Goal: Check status: Check status

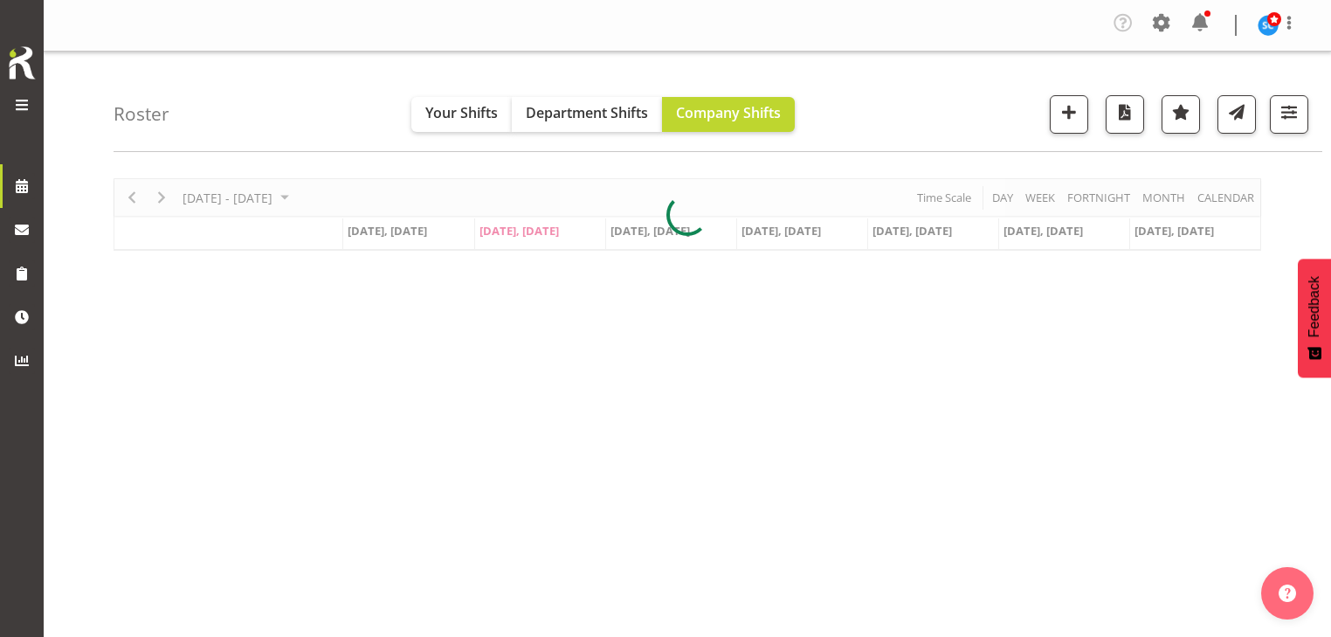
click at [27, 105] on span at bounding box center [21, 104] width 21 height 21
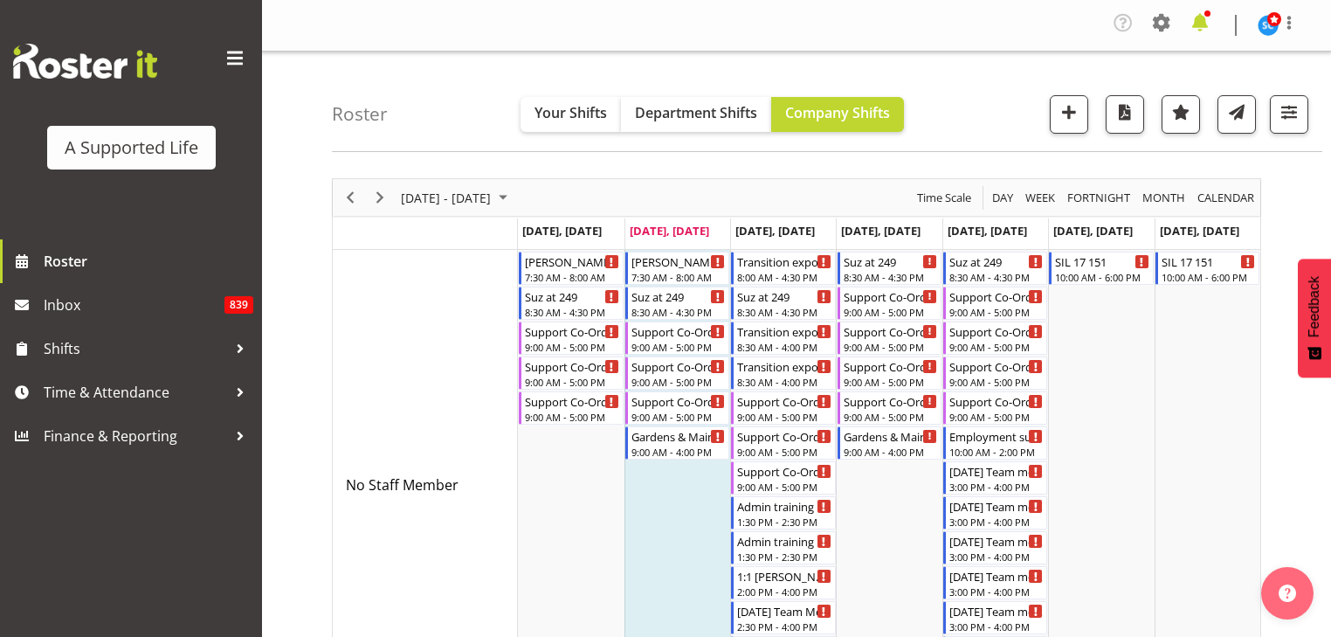
click at [1209, 24] on span at bounding box center [1200, 23] width 28 height 28
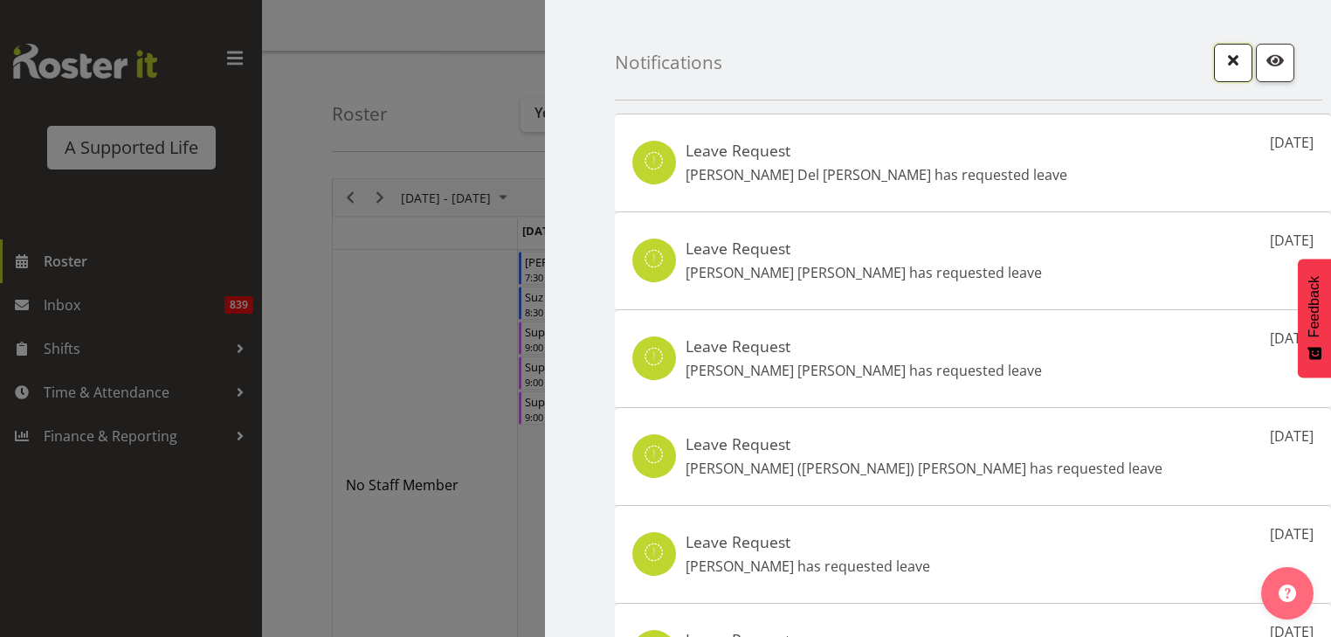
click at [1222, 59] on span "button" at bounding box center [1233, 60] width 23 height 23
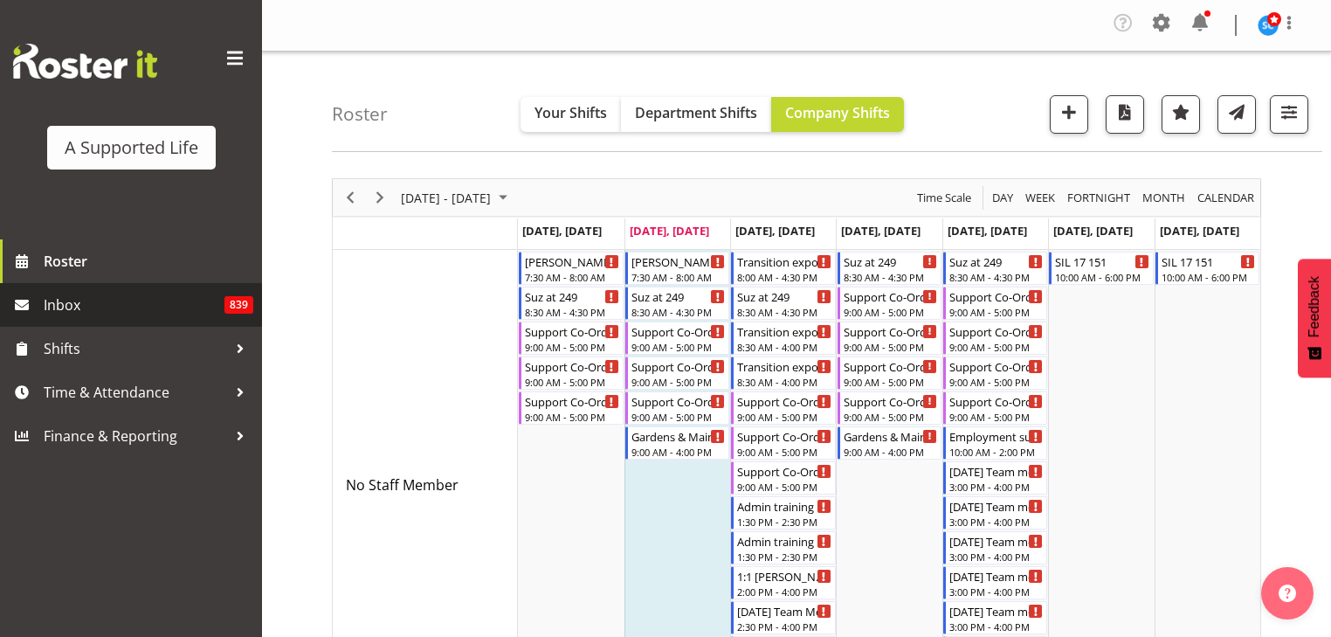
click at [110, 314] on span "Inbox" at bounding box center [134, 305] width 181 height 26
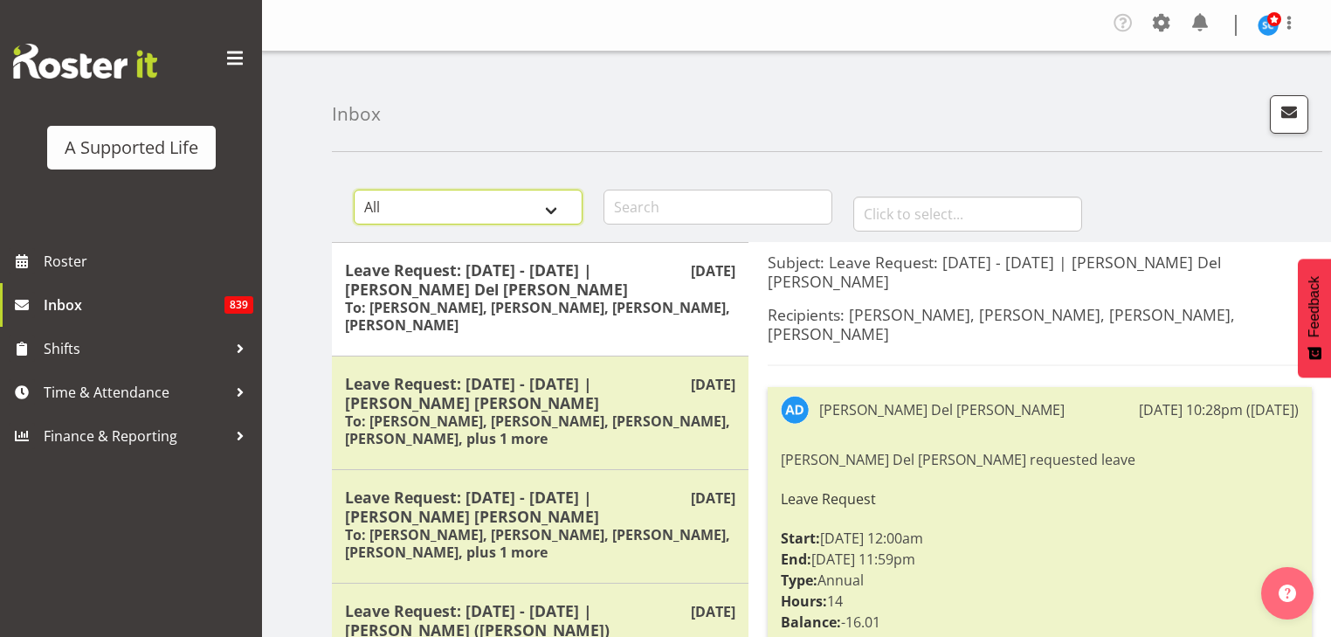
click at [552, 207] on select "All General Shift Offers Shift Swap Offers Leave Requests" at bounding box center [468, 207] width 229 height 35
drag, startPoint x: 552, startPoint y: 207, endPoint x: 562, endPoint y: 207, distance: 10.5
click at [552, 207] on select "All General Shift Offers Shift Swap Offers Leave Requests" at bounding box center [468, 207] width 229 height 35
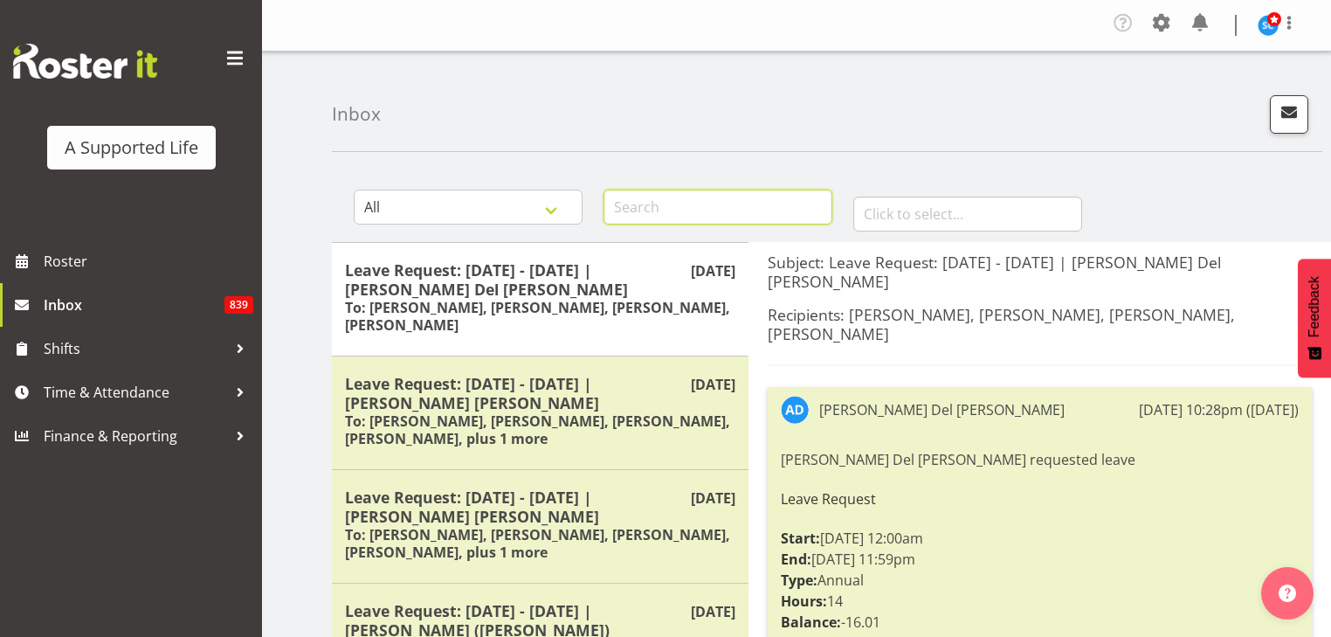
click at [687, 203] on input "text" at bounding box center [717, 207] width 229 height 35
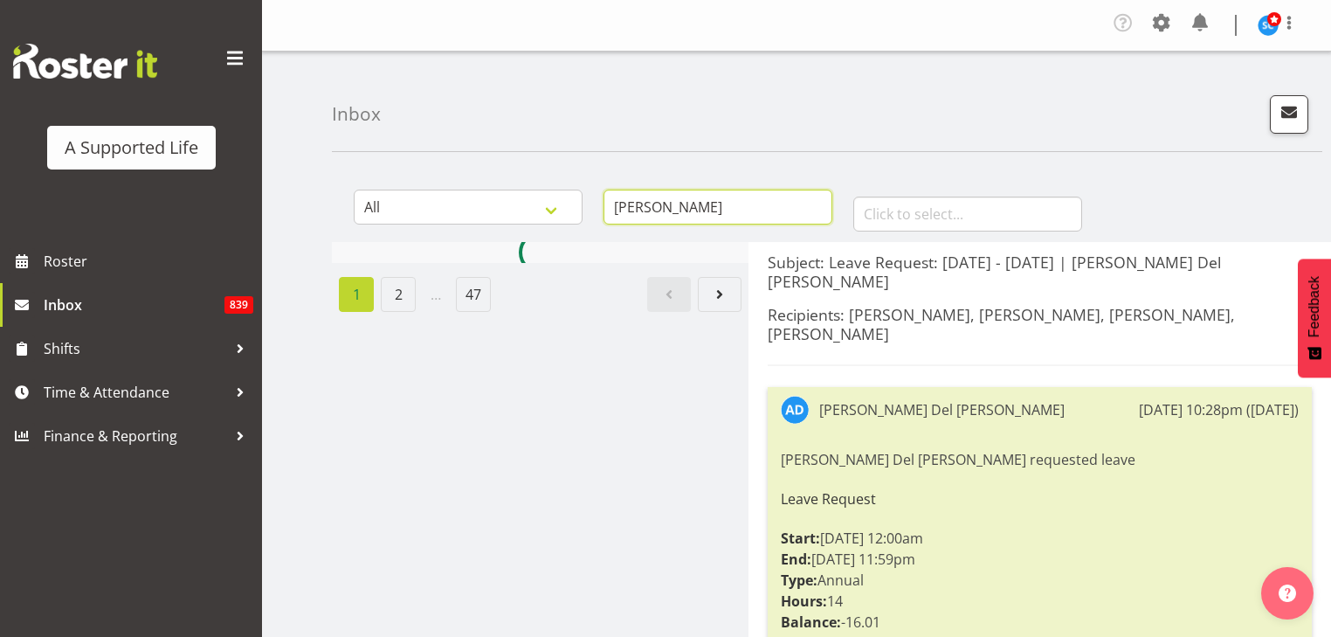
type input "Carissa"
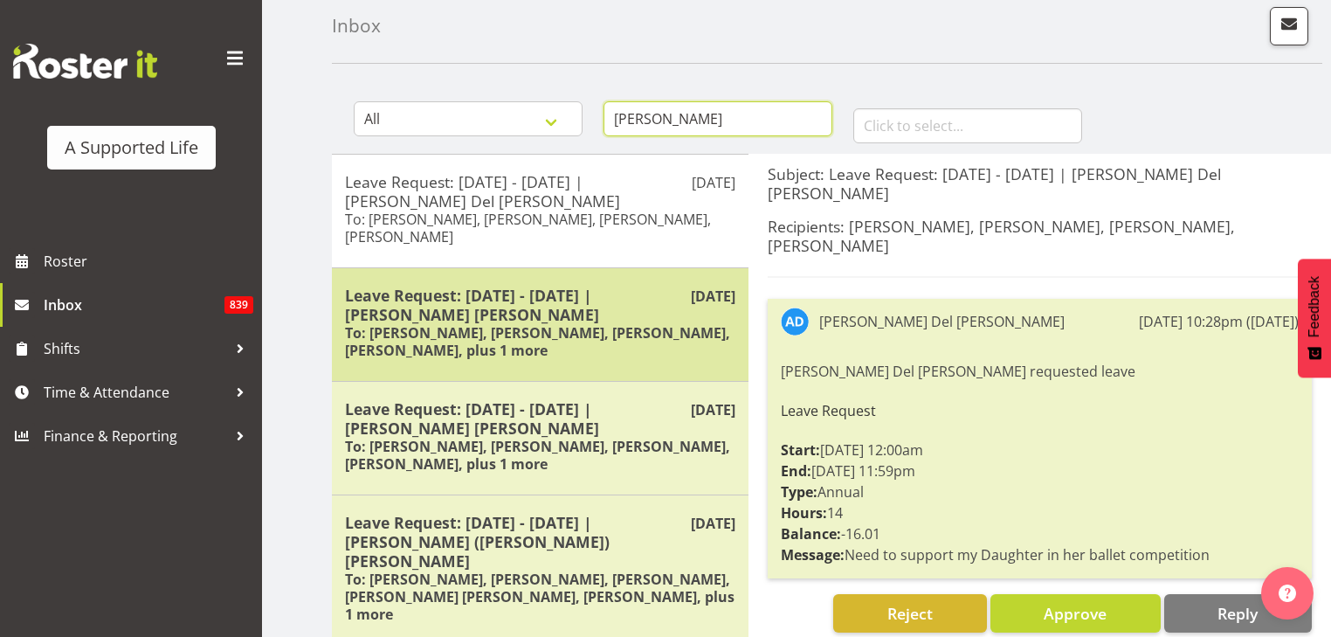
scroll to position [94, 0]
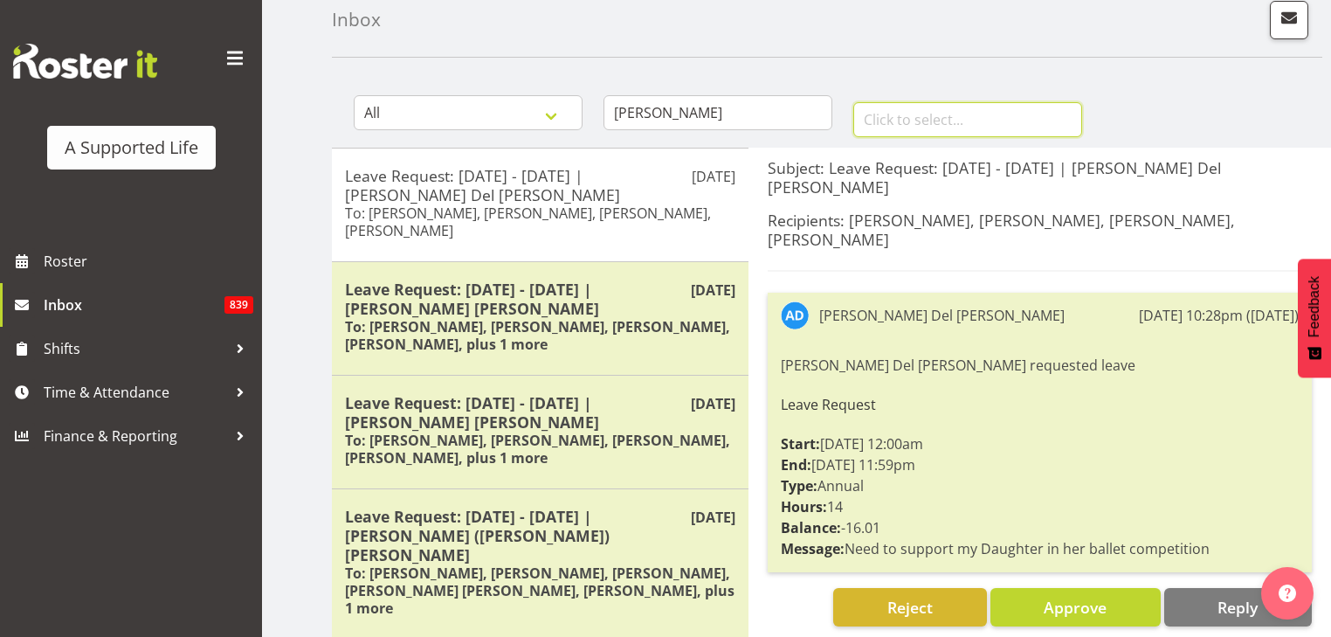
click at [936, 113] on input "text" at bounding box center [967, 119] width 229 height 35
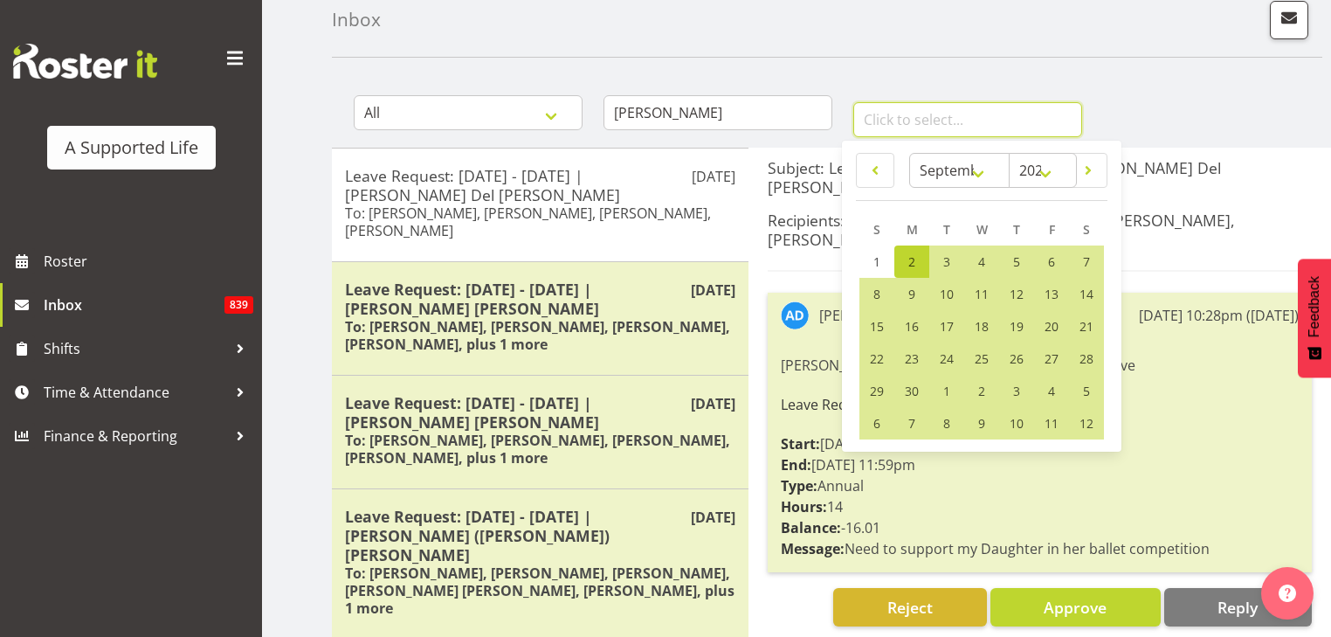
click at [936, 113] on input "text" at bounding box center [967, 119] width 229 height 35
click at [929, 81] on div "January February March April May June July August September October November De…" at bounding box center [956, 109] width 250 height 77
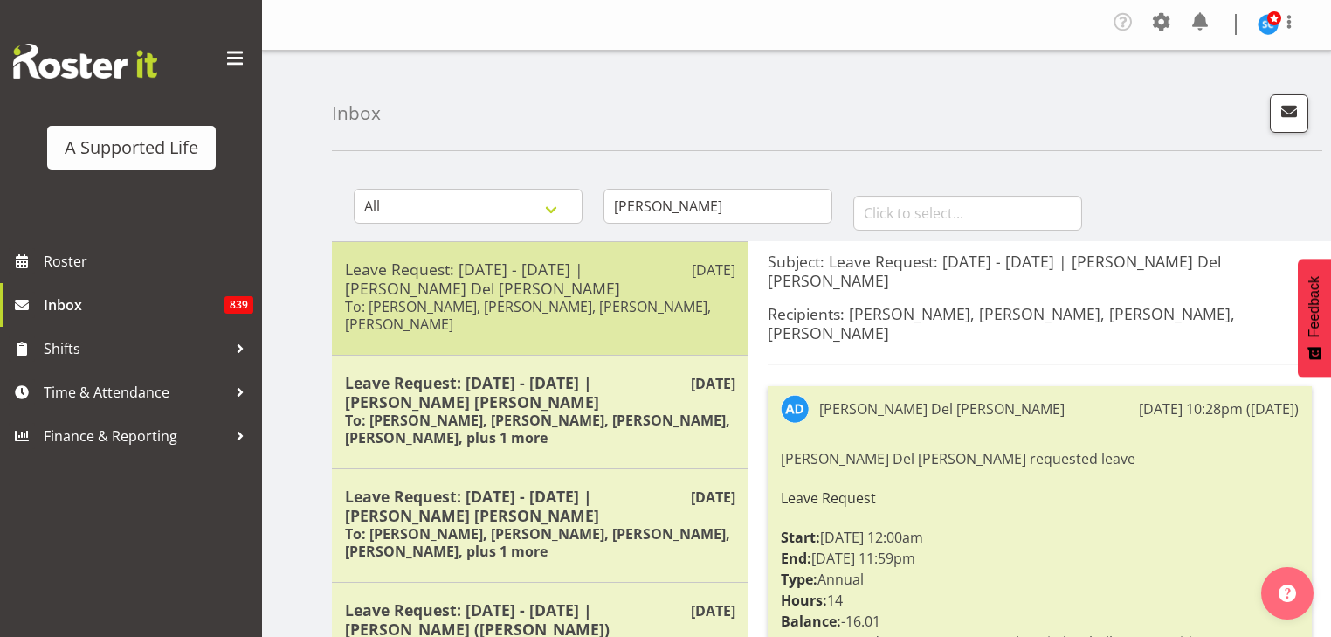
scroll to position [0, 0]
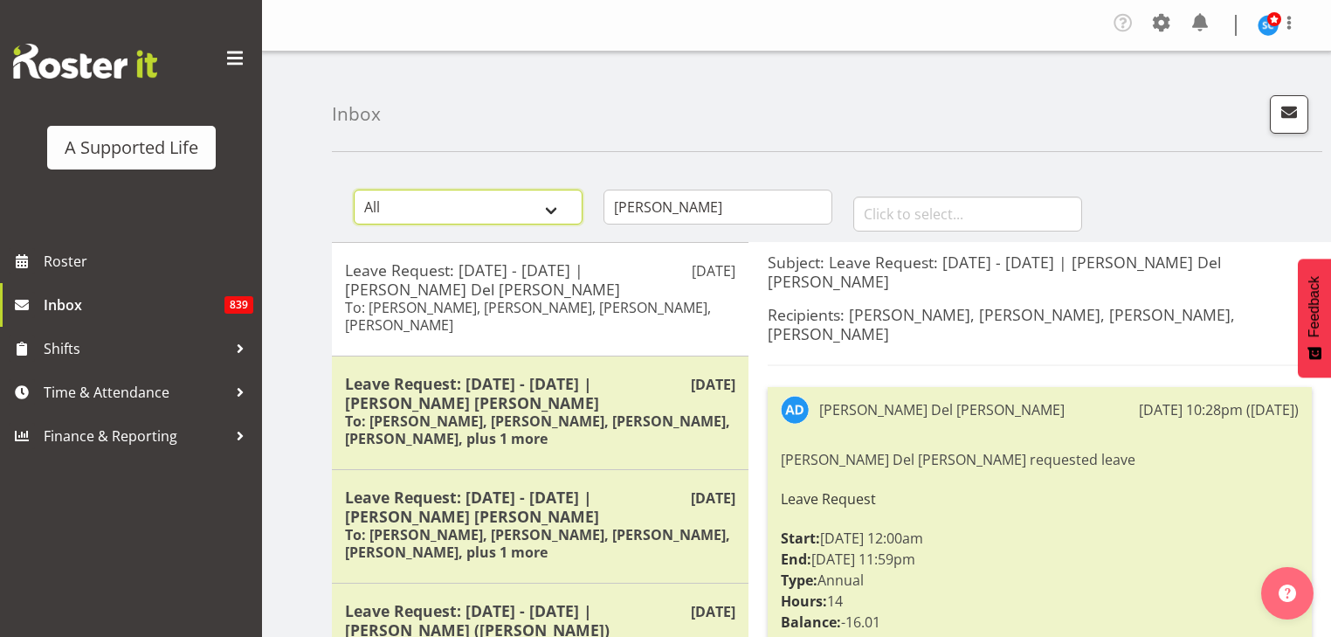
click at [548, 205] on select "All General Shift Offers Shift Swap Offers Leave Requests" at bounding box center [468, 207] width 229 height 35
click at [354, 190] on select "All General Shift Offers Shift Swap Offers Leave Requests" at bounding box center [468, 207] width 229 height 35
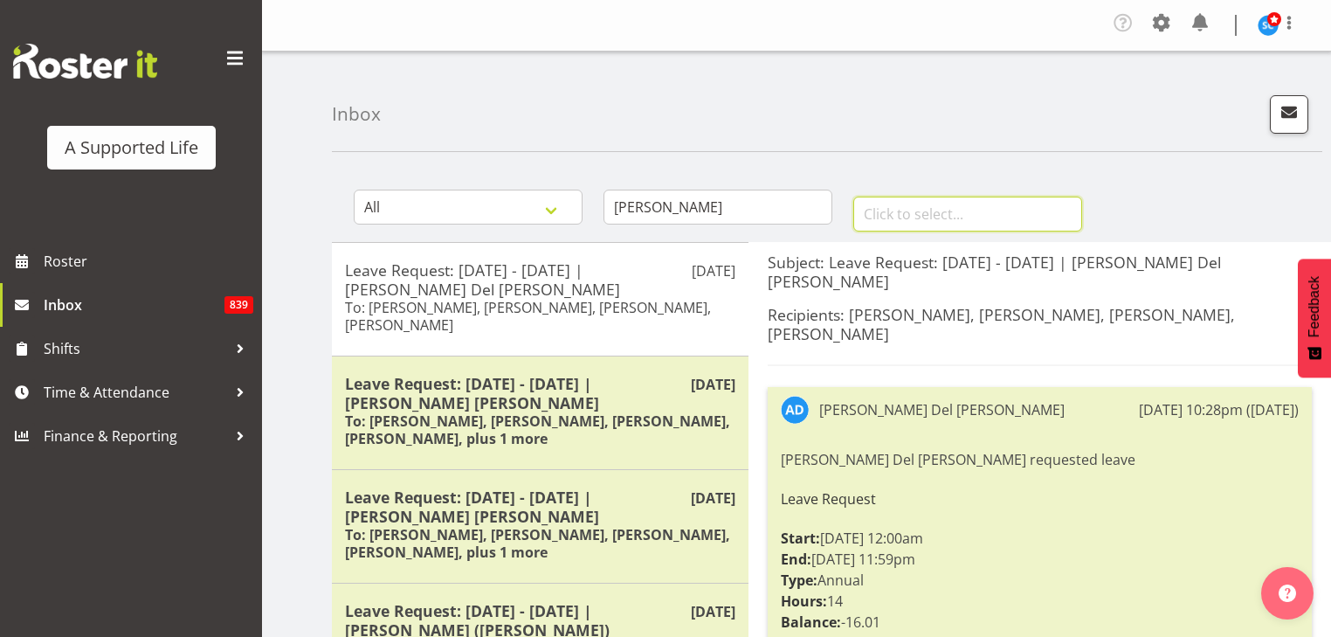
click at [911, 210] on input "text" at bounding box center [967, 214] width 229 height 35
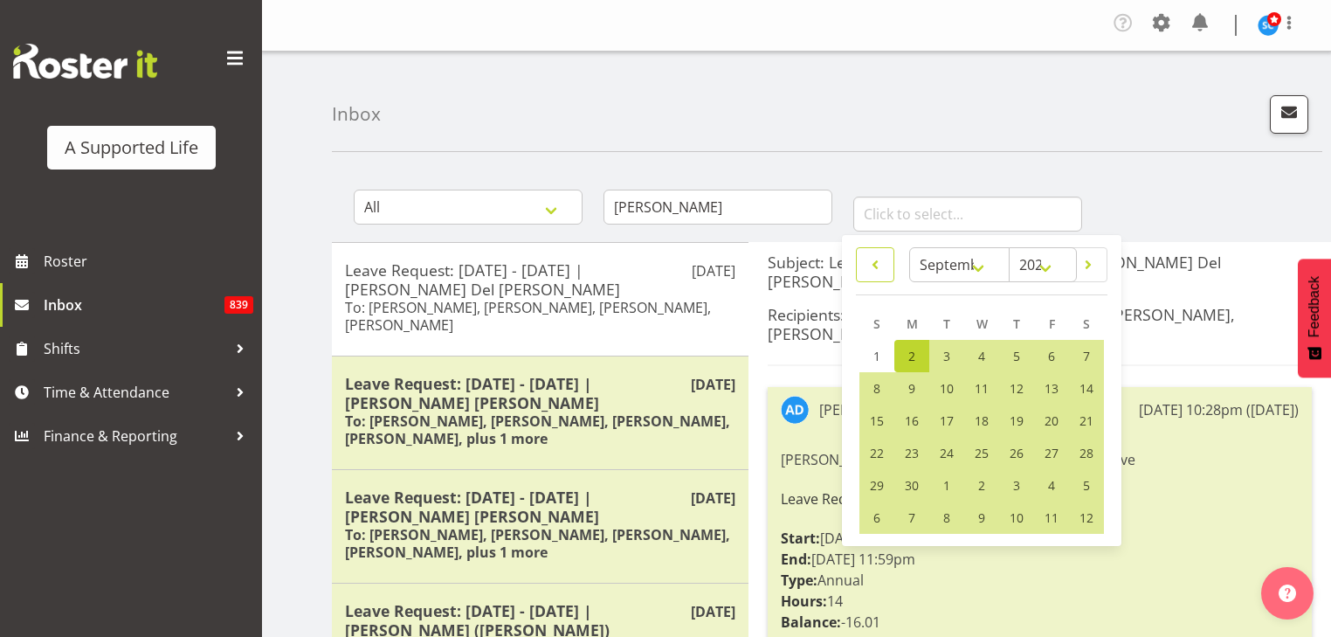
click at [879, 266] on span at bounding box center [875, 264] width 16 height 21
select select "7"
click at [905, 359] on link "2" at bounding box center [911, 356] width 35 height 32
click at [1084, 514] on span "12" at bounding box center [1086, 517] width 14 height 17
click at [887, 170] on div "January February March April May June July August September October November De…" at bounding box center [956, 203] width 250 height 77
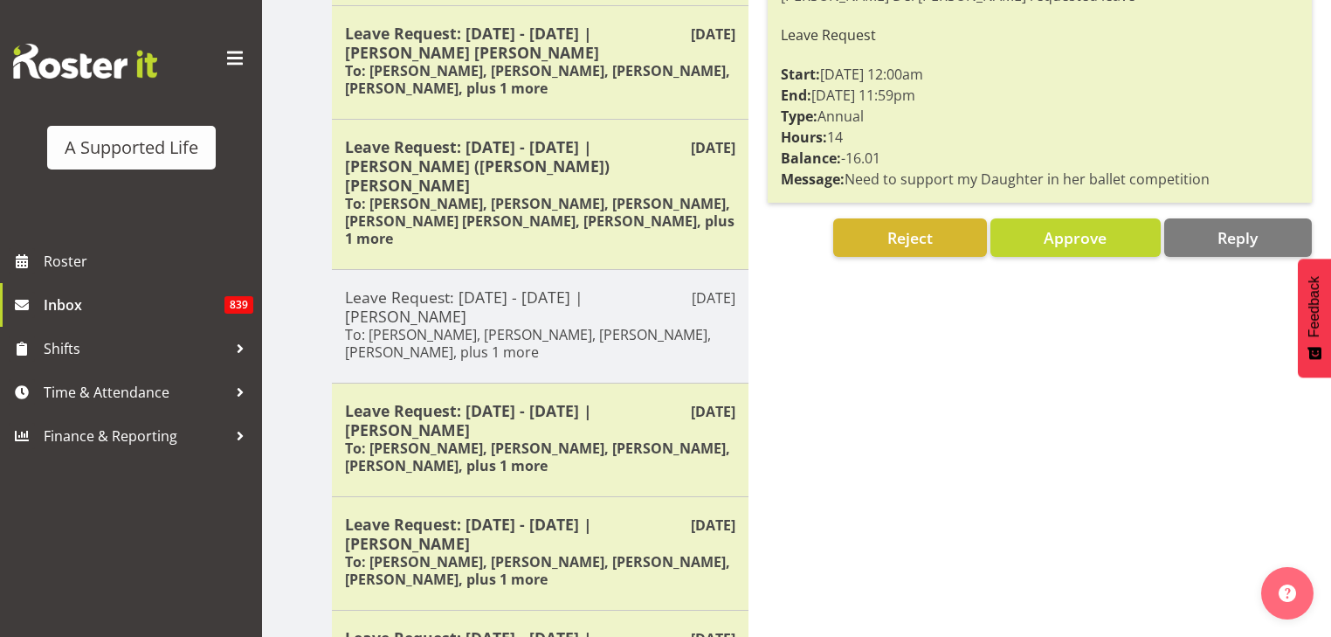
scroll to position [474, 0]
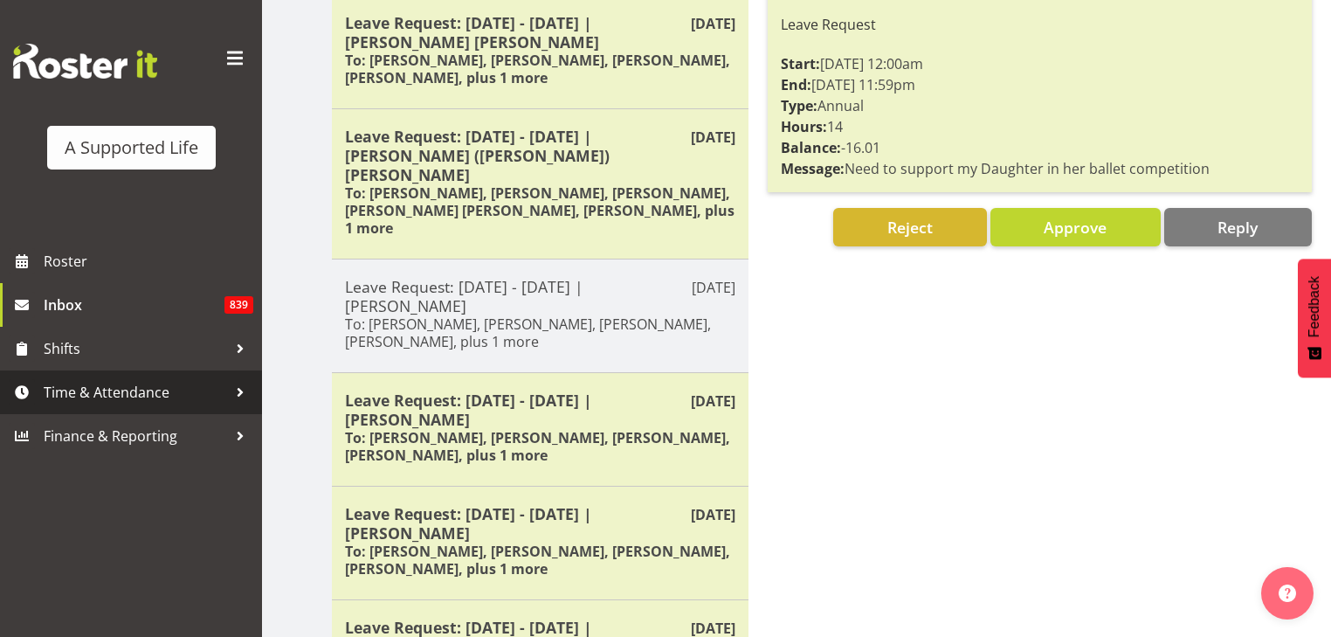
click at [115, 391] on span "Time & Attendance" at bounding box center [135, 392] width 183 height 26
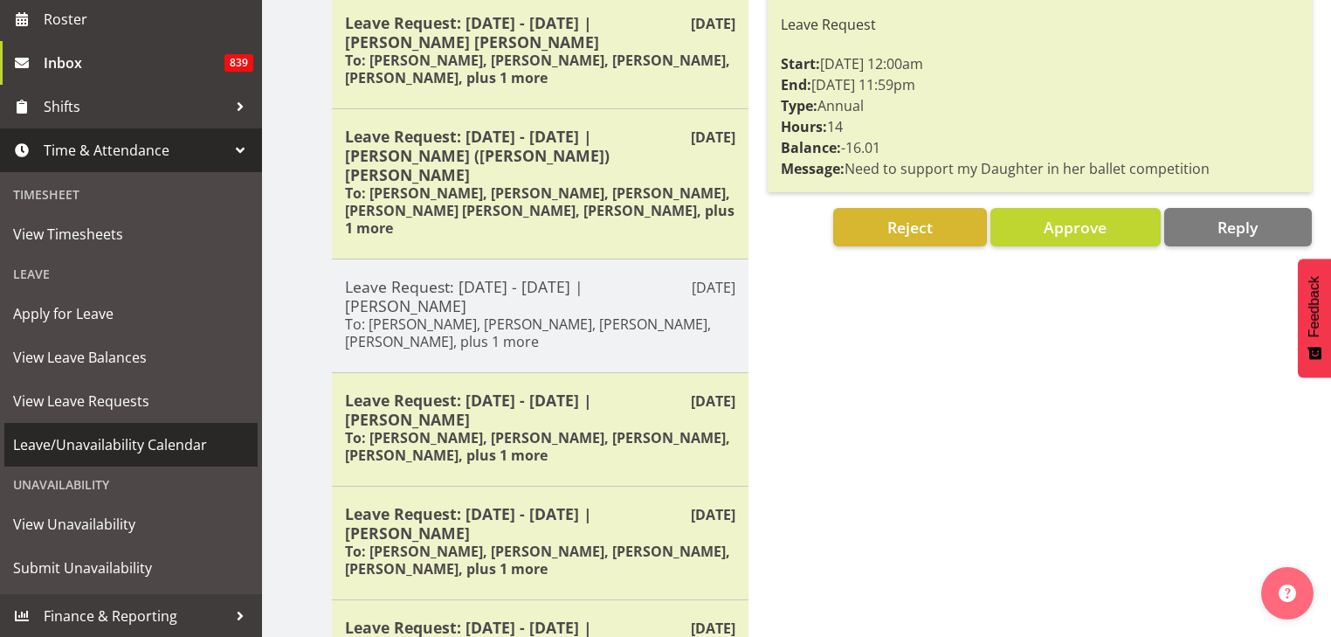
scroll to position [243, 0]
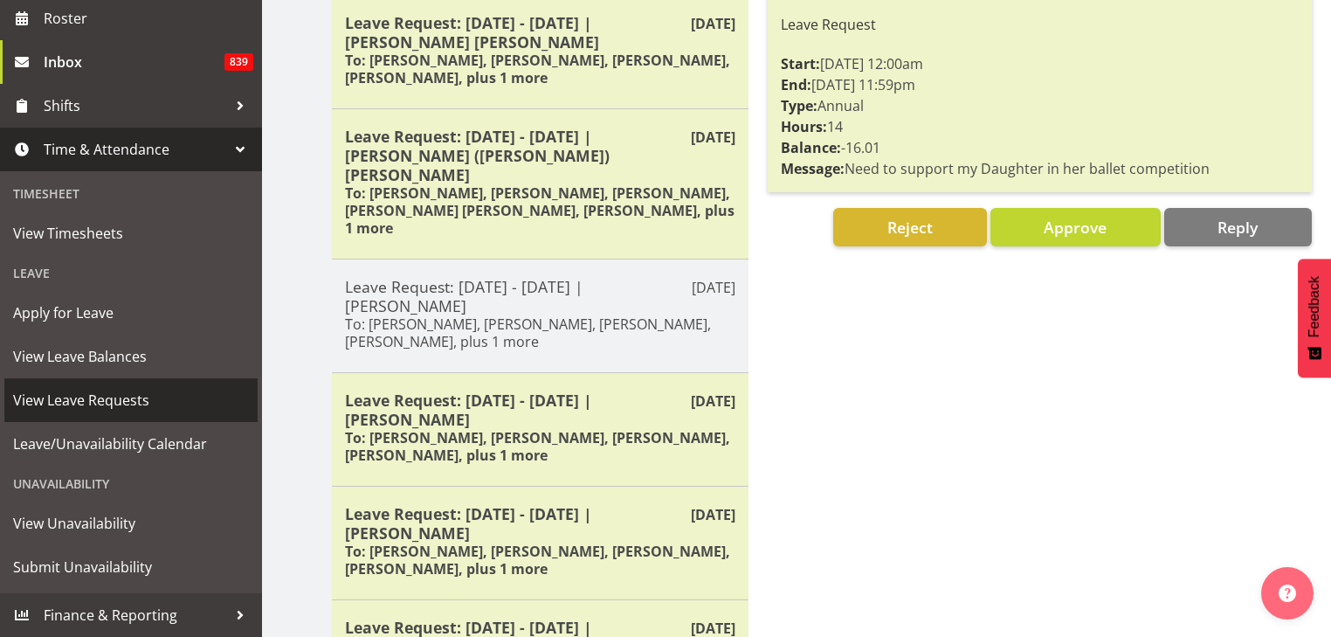
click at [127, 397] on span "View Leave Requests" at bounding box center [131, 400] width 236 height 26
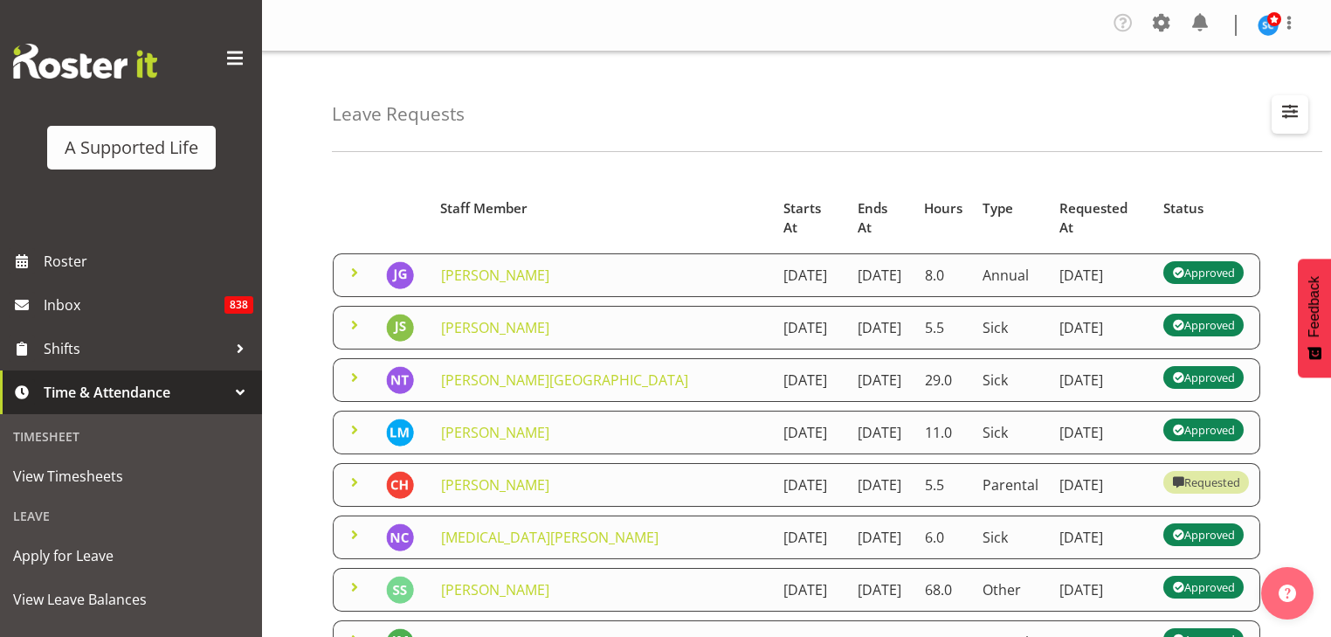
click at [1281, 111] on span "button" at bounding box center [1290, 111] width 23 height 23
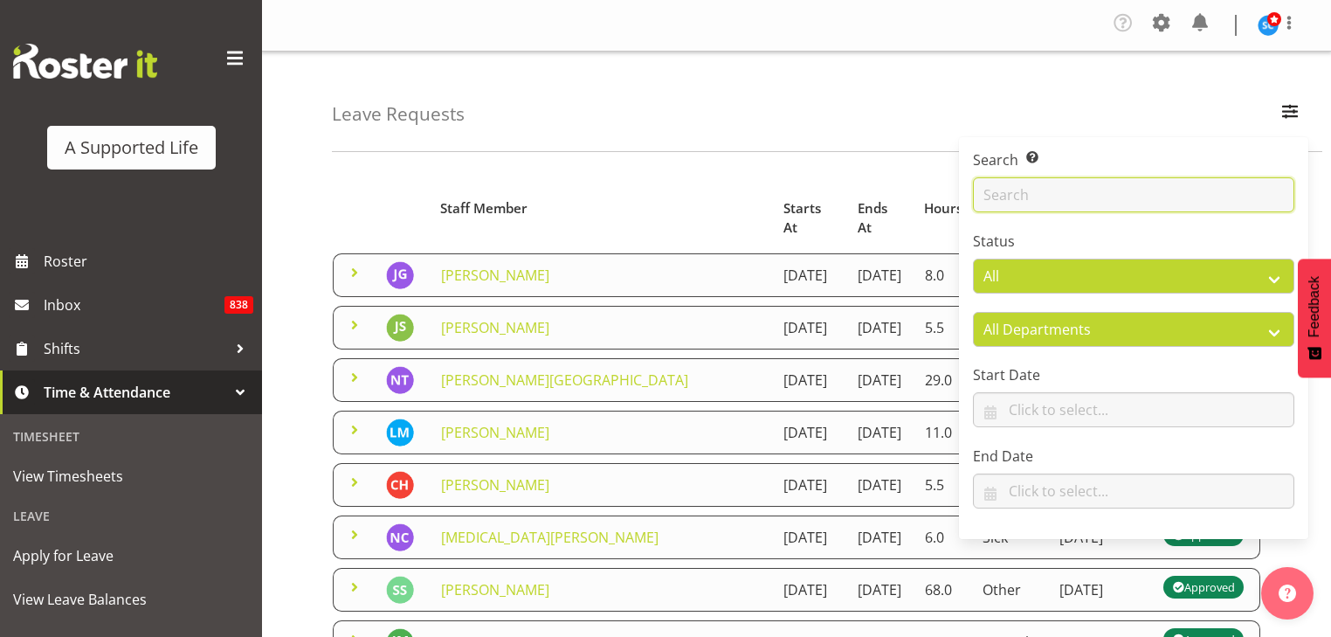
click at [1056, 203] on input "text" at bounding box center [1133, 194] width 321 height 35
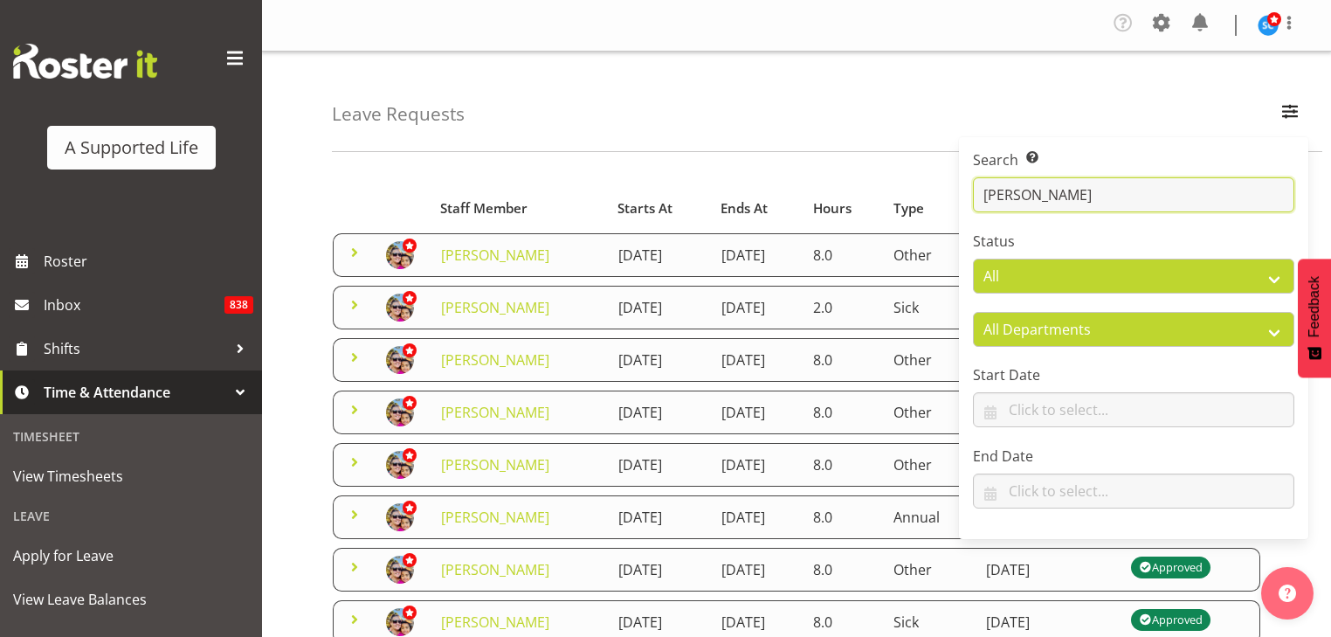
type input "Carissa"
click at [832, 168] on div "Starts At Type Requested At Status Staff Member Starts At Ends At Hours Type Re…" at bounding box center [831, 637] width 999 height 945
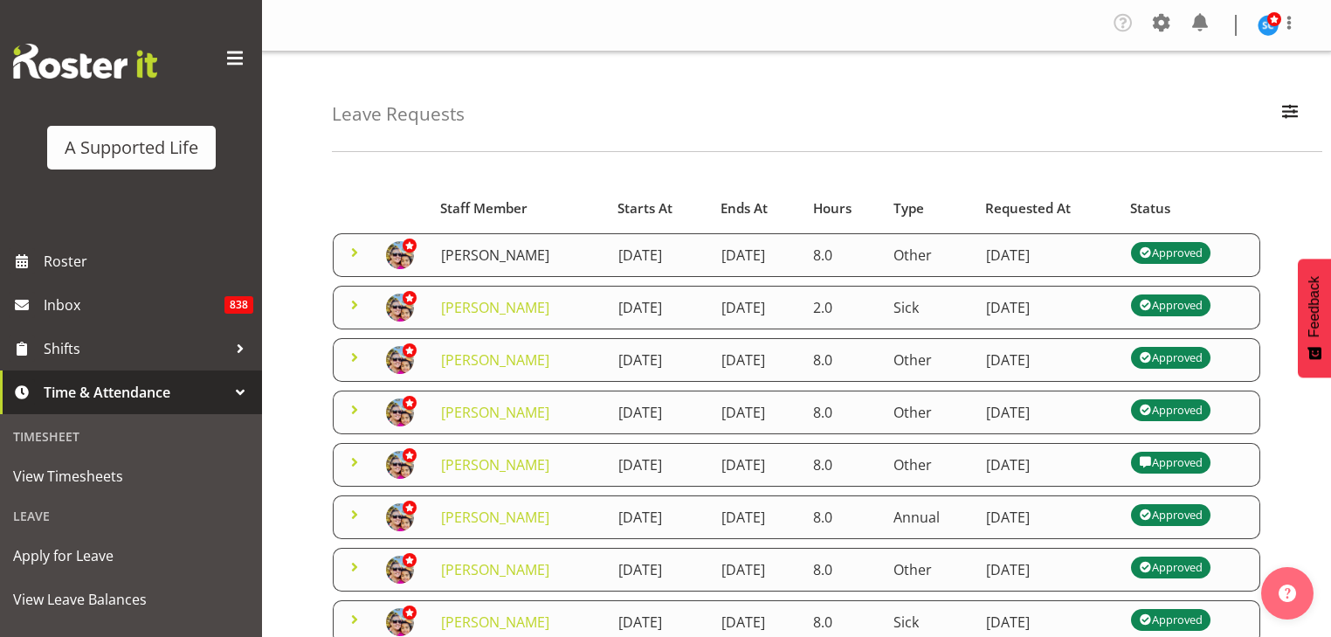
click at [486, 254] on link "[PERSON_NAME]" at bounding box center [495, 254] width 108 height 19
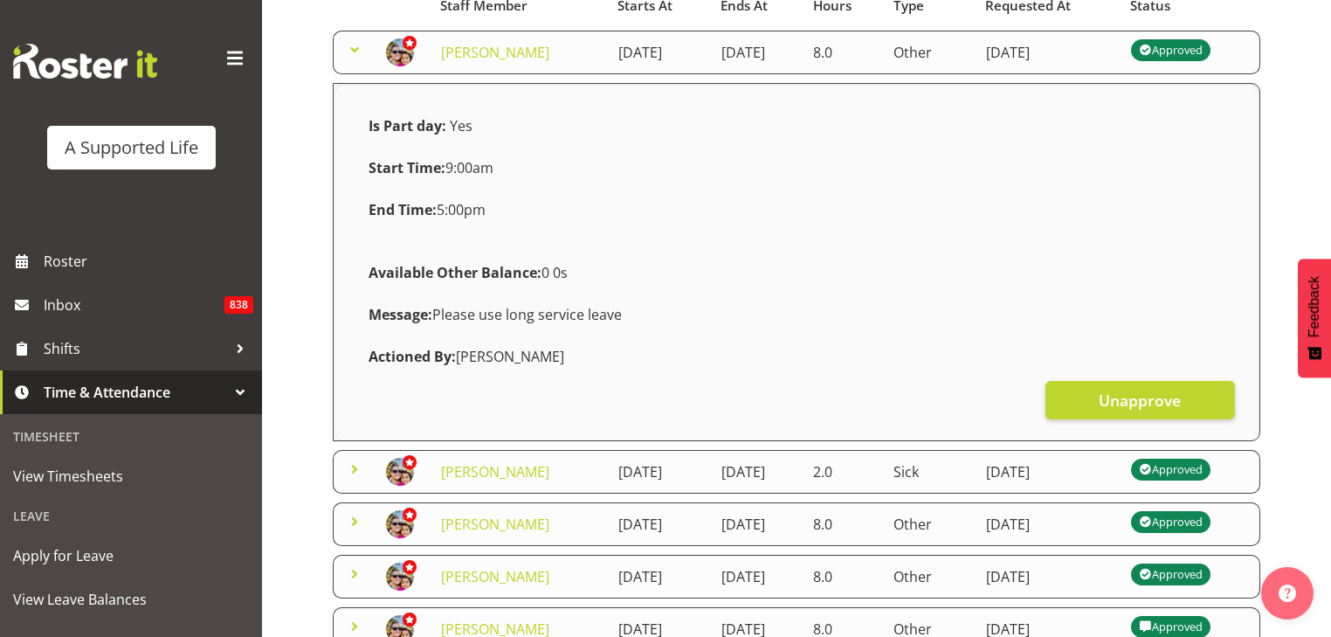
scroll to position [216, 0]
